Goal: Task Accomplishment & Management: Manage account settings

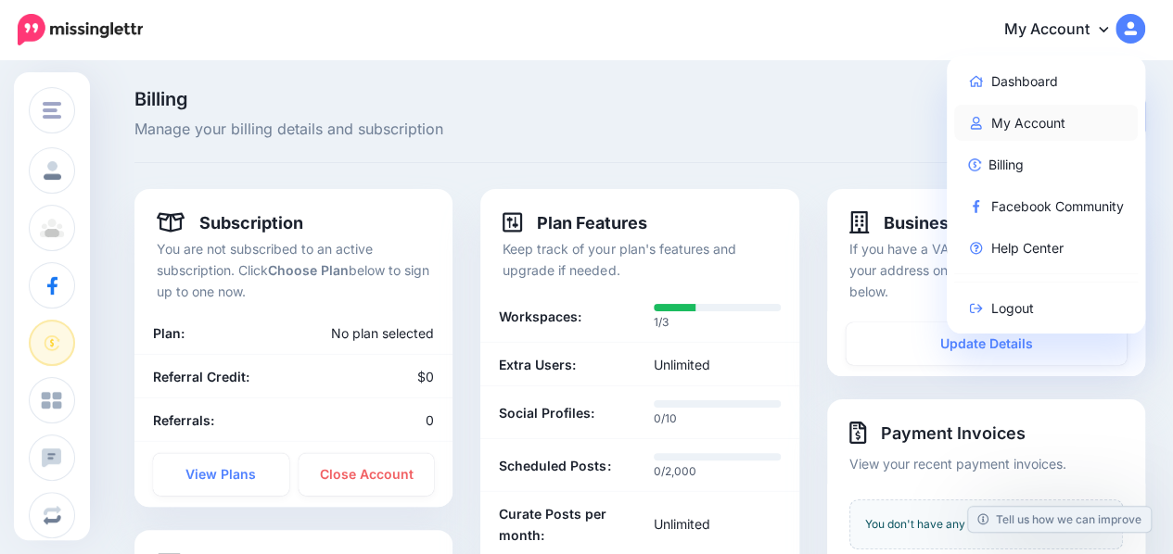
click at [1049, 125] on link "My Account" at bounding box center [1046, 123] width 184 height 36
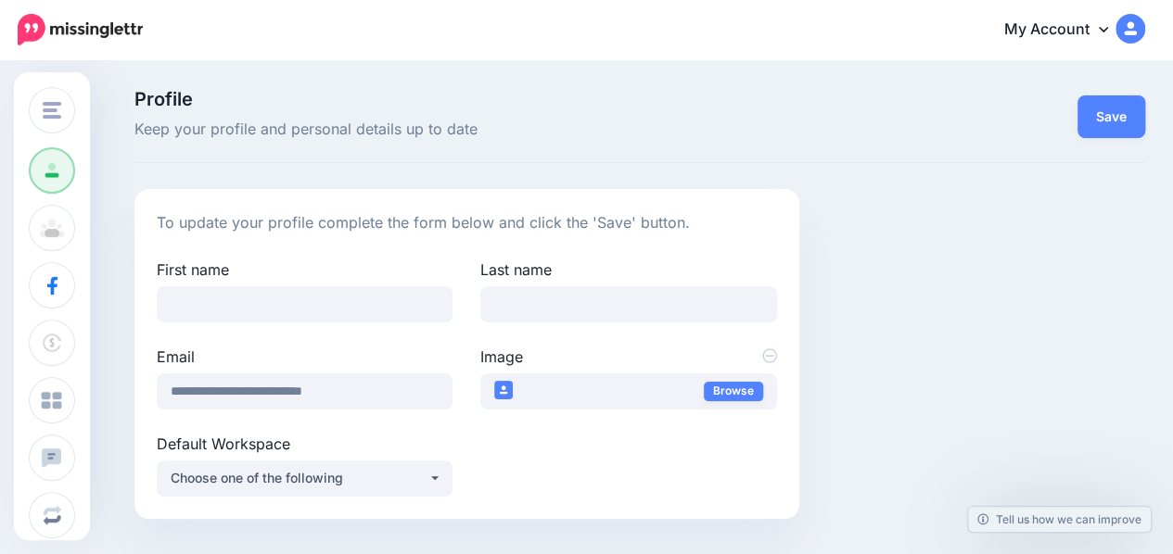
click at [1140, 33] on img at bounding box center [1130, 29] width 30 height 30
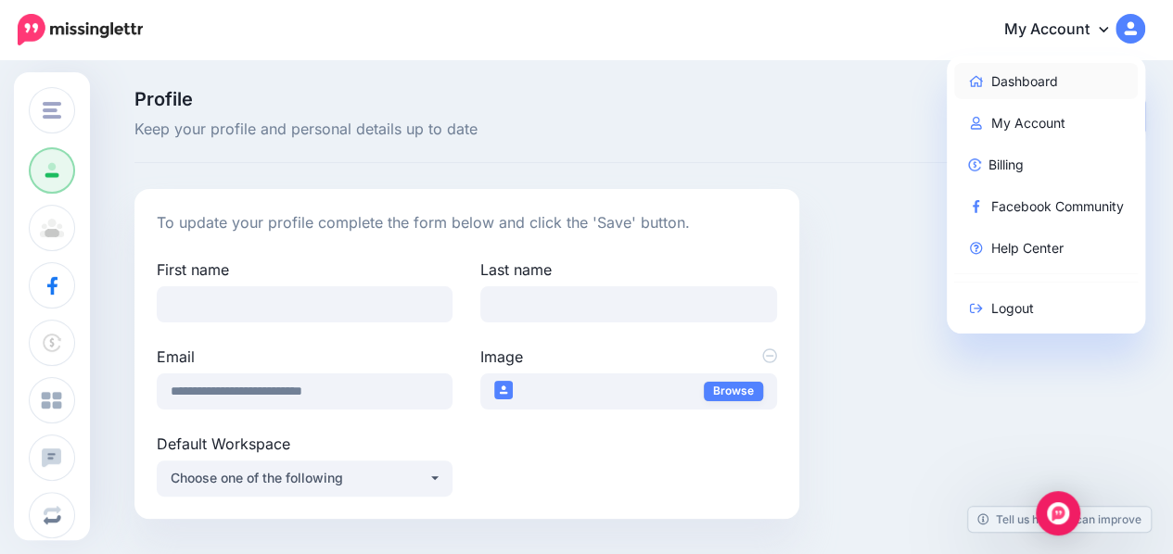
click at [1027, 87] on link "Dashboard" at bounding box center [1046, 81] width 184 height 36
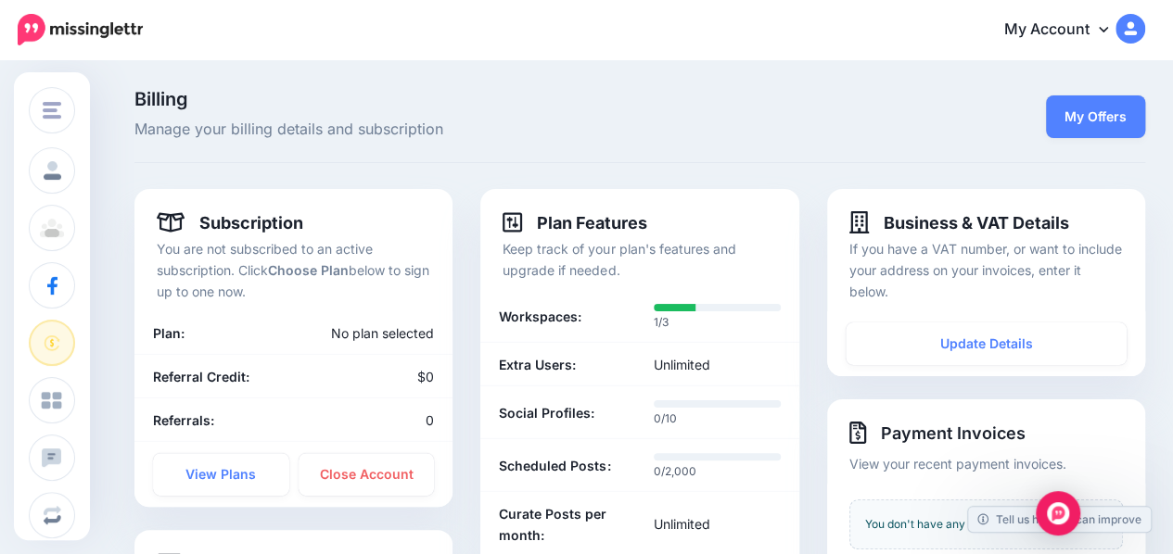
click at [119, 21] on img at bounding box center [80, 30] width 125 height 32
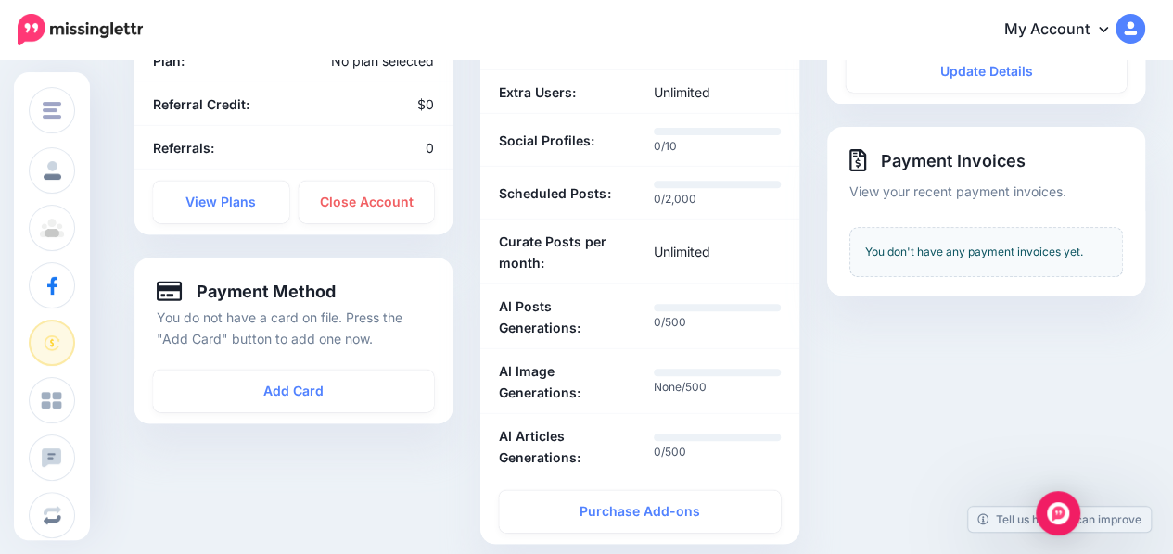
scroll to position [277, 0]
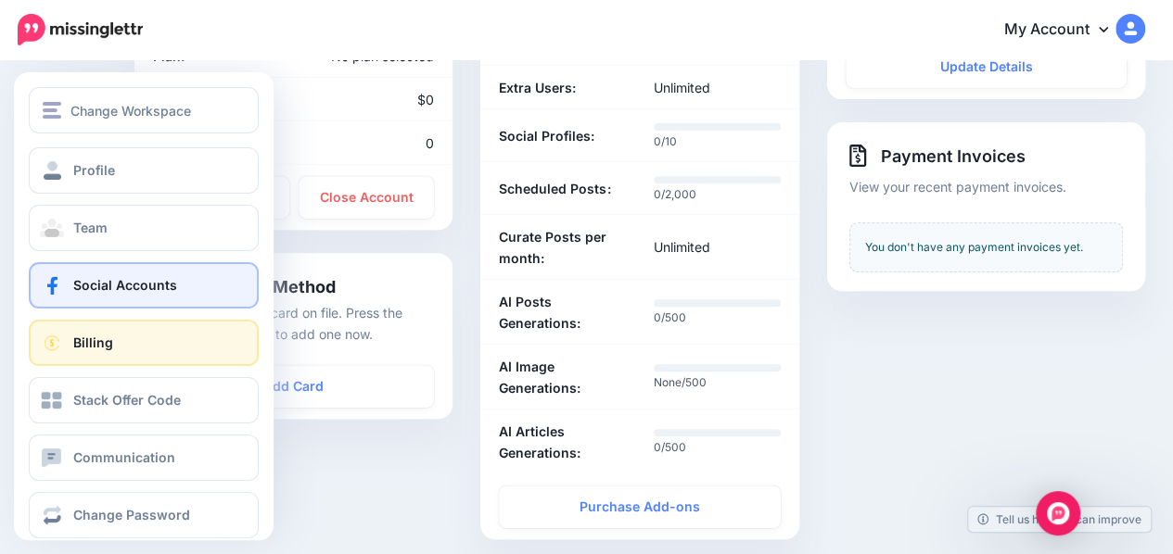
click at [61, 292] on span at bounding box center [52, 285] width 24 height 19
